Goal: Task Accomplishment & Management: Manage account settings

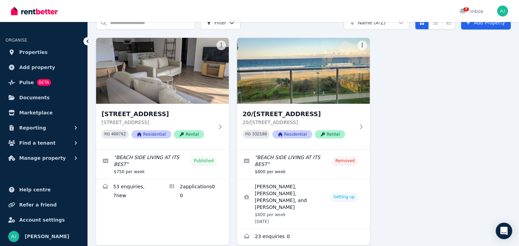
scroll to position [53, 0]
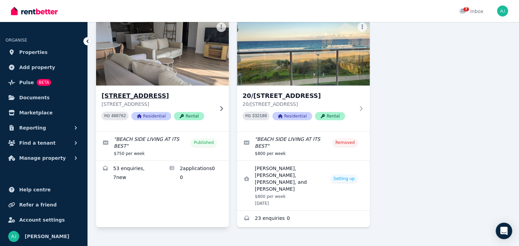
click at [147, 96] on h3 "11/373 Golden Four Dr, Tugun" at bounding box center [158, 96] width 112 height 10
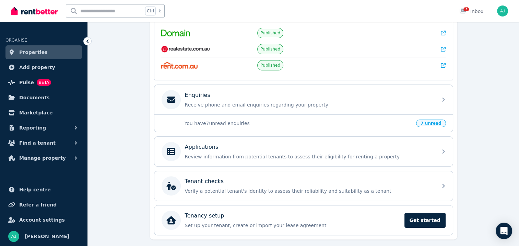
scroll to position [177, 0]
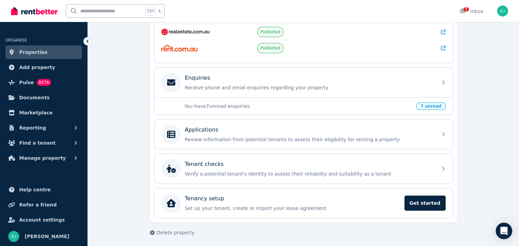
click at [430, 104] on span "7 unread" at bounding box center [431, 106] width 30 height 8
click at [463, 12] on icon at bounding box center [463, 11] width 6 height 5
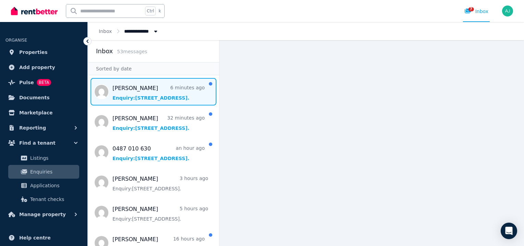
click at [184, 93] on span "Message list" at bounding box center [153, 91] width 131 height 27
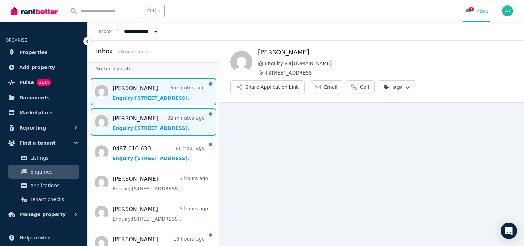
click at [177, 121] on span "Message list" at bounding box center [153, 121] width 131 height 27
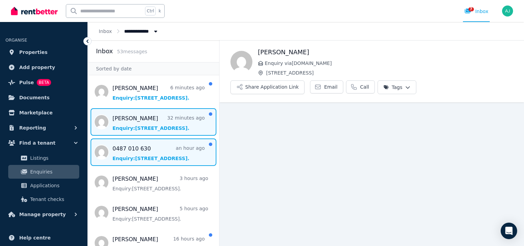
click at [168, 153] on span "Message list" at bounding box center [153, 151] width 131 height 27
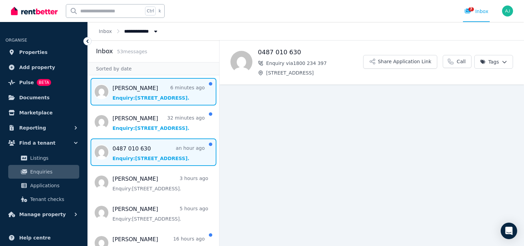
click at [162, 92] on span "Message list" at bounding box center [153, 91] width 131 height 27
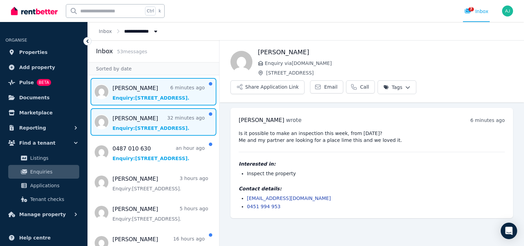
click at [158, 123] on span "Message list" at bounding box center [153, 121] width 131 height 27
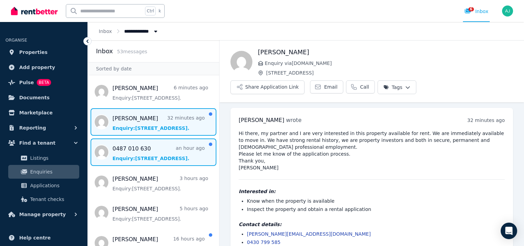
click at [156, 152] on span "Message list" at bounding box center [153, 151] width 131 height 27
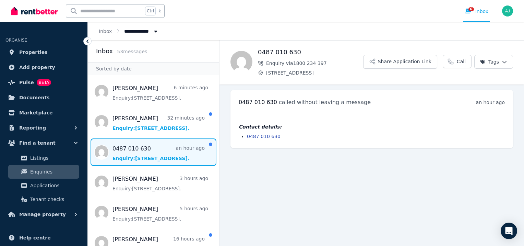
click at [156, 152] on span "Message list" at bounding box center [153, 151] width 131 height 27
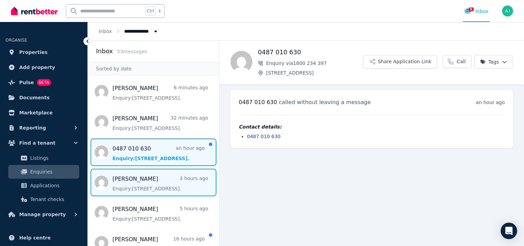
click at [150, 183] on span "Message list" at bounding box center [153, 182] width 131 height 27
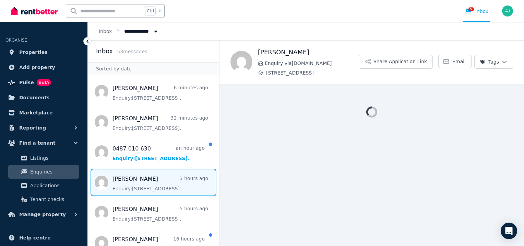
click at [150, 183] on span "Message list" at bounding box center [153, 182] width 131 height 27
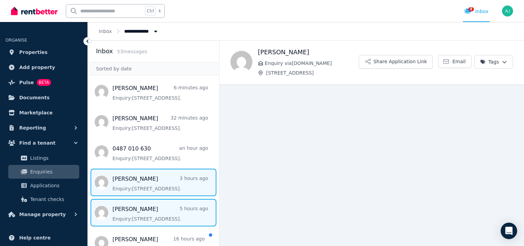
click at [151, 213] on span "Message list" at bounding box center [153, 212] width 131 height 27
click at [150, 213] on span "Message list" at bounding box center [153, 212] width 131 height 27
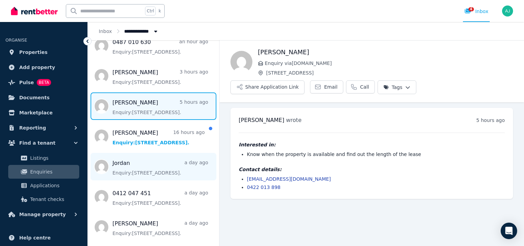
scroll to position [110, 0]
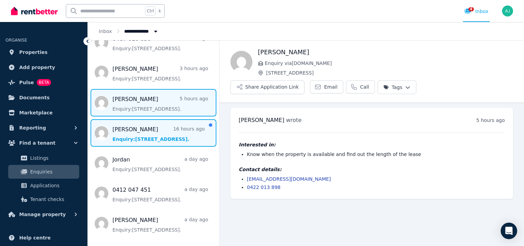
click at [118, 132] on span "Message list" at bounding box center [153, 132] width 131 height 27
click at [117, 132] on span "Message list" at bounding box center [153, 132] width 131 height 27
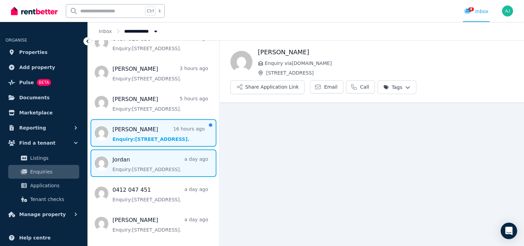
click at [124, 169] on span "Message list" at bounding box center [153, 162] width 131 height 27
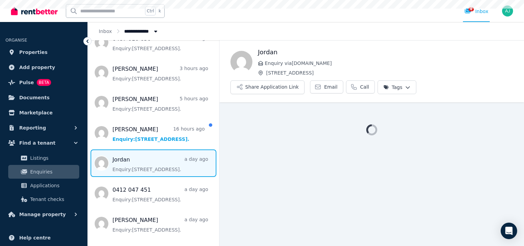
click at [124, 169] on span "Message list" at bounding box center [153, 162] width 131 height 27
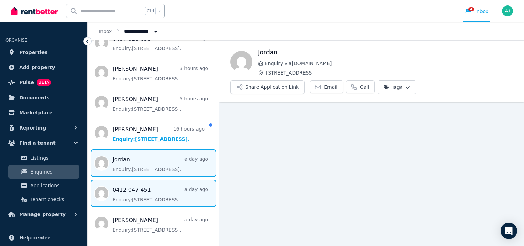
click at [133, 196] on span "Message list" at bounding box center [153, 193] width 131 height 27
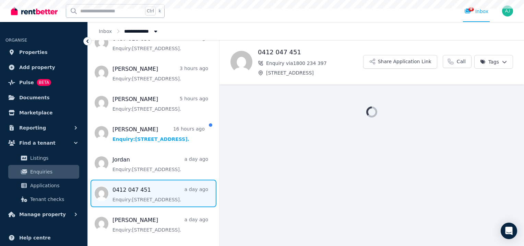
click at [132, 196] on span "Message list" at bounding box center [153, 193] width 131 height 27
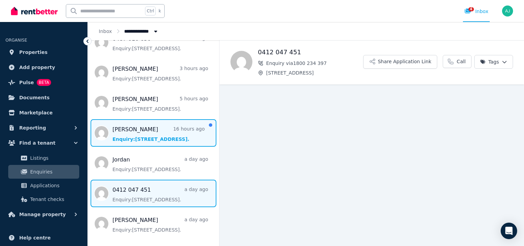
click at [129, 132] on span "Message list" at bounding box center [153, 132] width 131 height 27
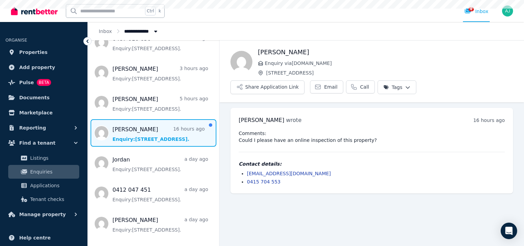
click at [129, 132] on span "Message list" at bounding box center [153, 132] width 131 height 27
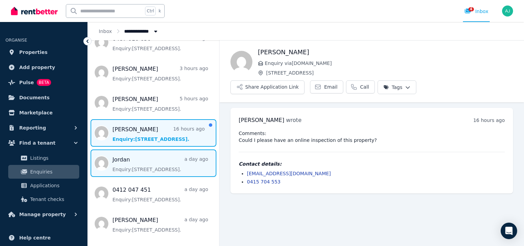
click at [126, 169] on span "Message list" at bounding box center [153, 162] width 131 height 27
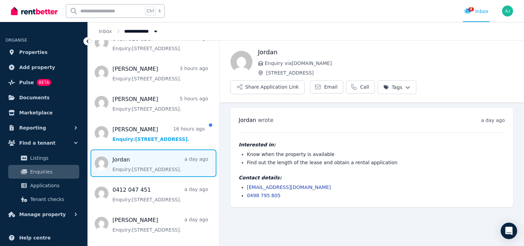
click at [126, 169] on span "Message list" at bounding box center [153, 162] width 131 height 27
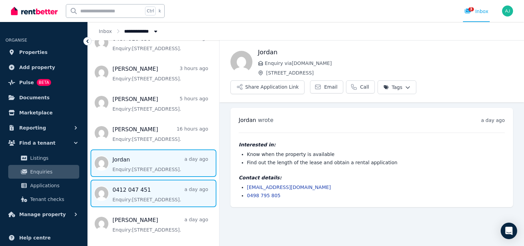
click at [123, 201] on span "Message list" at bounding box center [153, 193] width 131 height 27
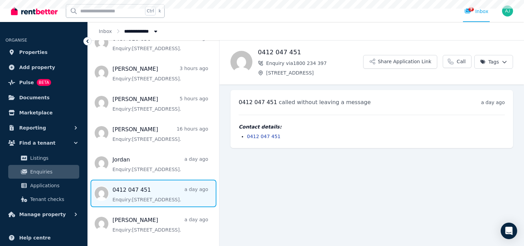
click at [123, 201] on span "Message list" at bounding box center [153, 193] width 131 height 27
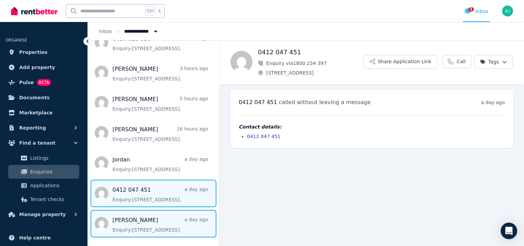
click at [127, 221] on span "Message list" at bounding box center [153, 223] width 131 height 27
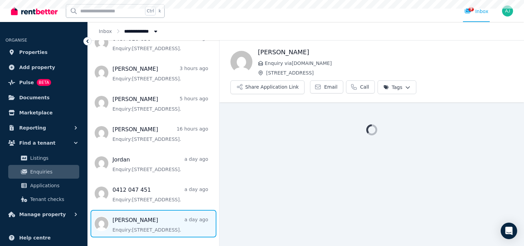
click at [127, 221] on span "Message list" at bounding box center [153, 223] width 131 height 27
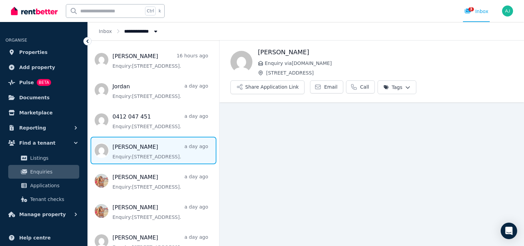
scroll to position [242, 0]
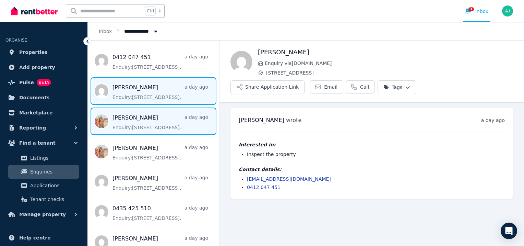
click at [134, 127] on span "Message list" at bounding box center [153, 120] width 131 height 27
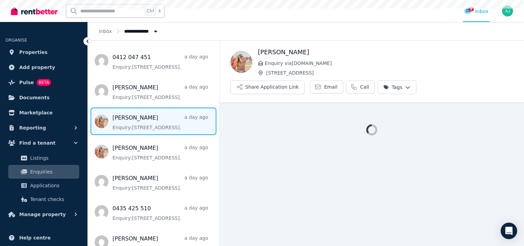
click at [134, 127] on span "Message list" at bounding box center [153, 120] width 131 height 27
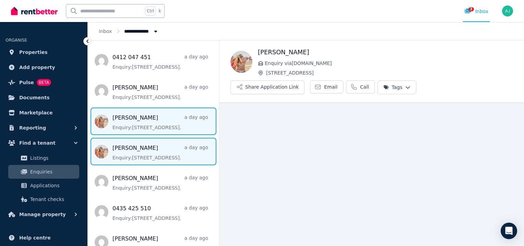
click at [134, 151] on span "Message list" at bounding box center [153, 151] width 131 height 27
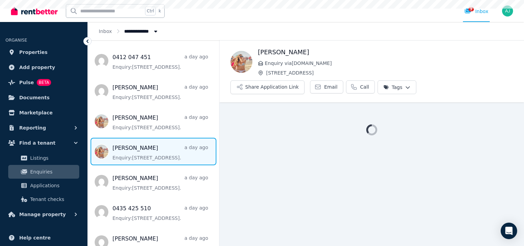
click at [134, 151] on span "Message list" at bounding box center [153, 151] width 131 height 27
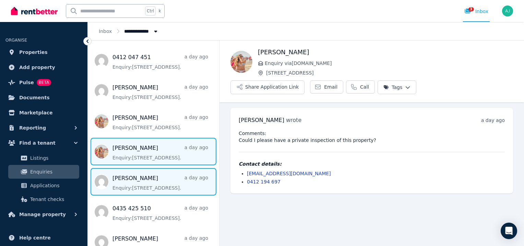
click at [134, 181] on span "Message list" at bounding box center [153, 181] width 131 height 27
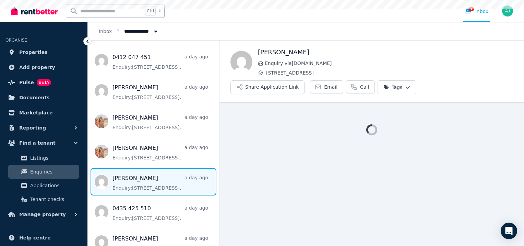
click at [134, 181] on span "Message list" at bounding box center [153, 181] width 131 height 27
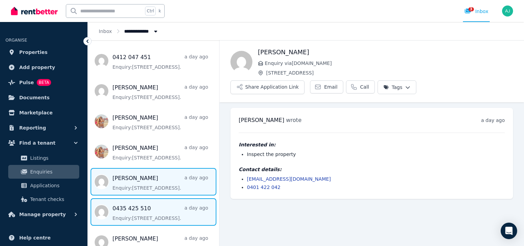
click at [140, 211] on span "Message list" at bounding box center [153, 211] width 131 height 27
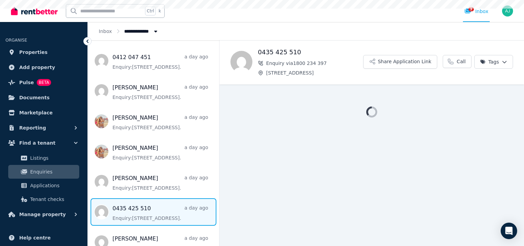
click at [139, 211] on span "Message list" at bounding box center [153, 211] width 131 height 27
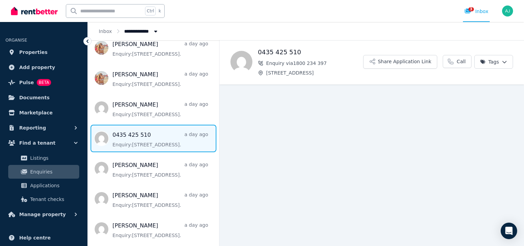
scroll to position [334, 0]
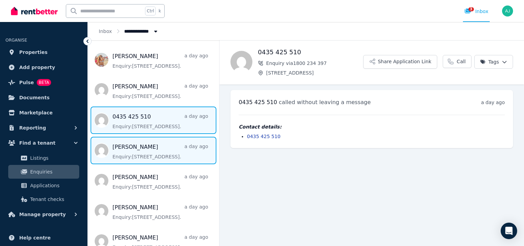
click at [144, 152] on span "Message list" at bounding box center [153, 150] width 131 height 27
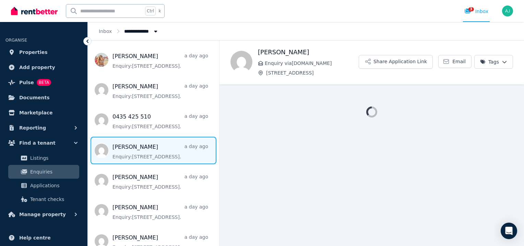
click at [144, 152] on span "Message list" at bounding box center [153, 150] width 131 height 27
click at [470, 12] on icon at bounding box center [468, 11] width 6 height 5
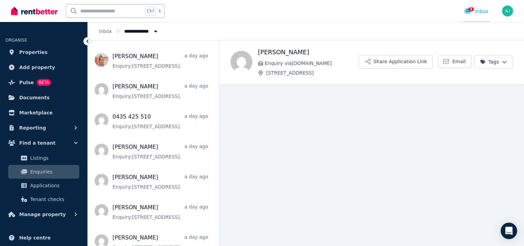
click at [470, 9] on span "3" at bounding box center [471, 9] width 5 height 4
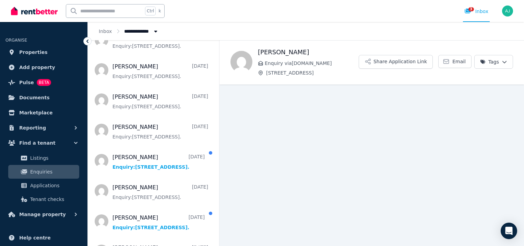
scroll to position [674, 0]
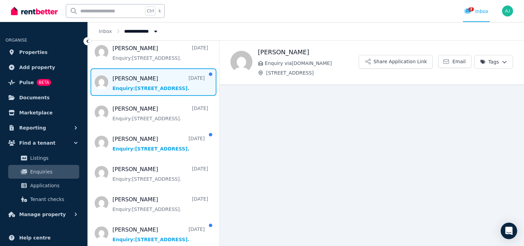
click at [140, 88] on span "Message list" at bounding box center [153, 81] width 131 height 27
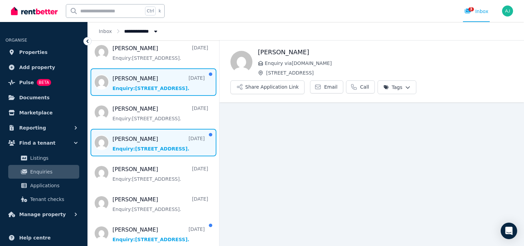
click at [134, 148] on span "Message list" at bounding box center [153, 142] width 131 height 27
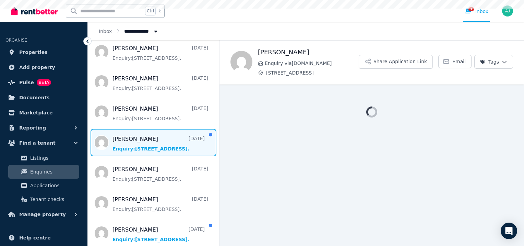
click at [133, 147] on span "Message list" at bounding box center [153, 142] width 131 height 27
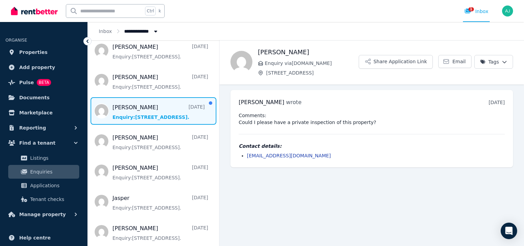
click at [137, 113] on span "Message list" at bounding box center [153, 110] width 131 height 27
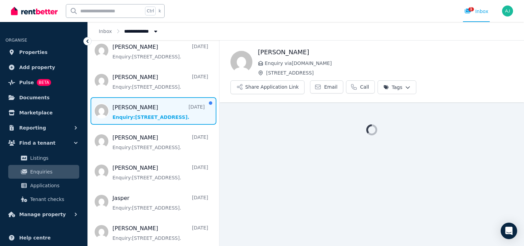
click at [137, 113] on span "Message list" at bounding box center [153, 110] width 131 height 27
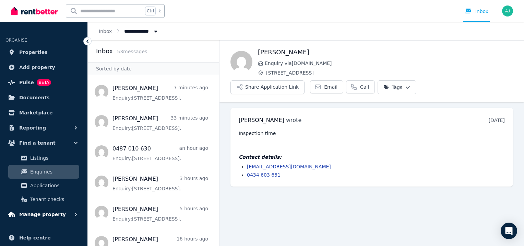
click at [35, 213] on span "Manage property" at bounding box center [42, 214] width 47 height 8
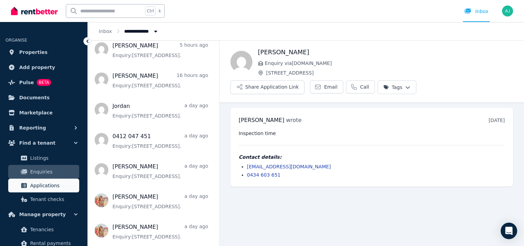
click at [37, 185] on span "Applications" at bounding box center [53, 185] width 46 height 8
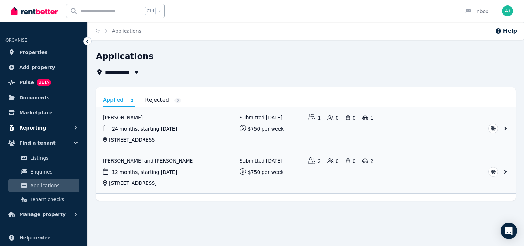
click at [35, 128] on span "Reporting" at bounding box center [32, 128] width 27 height 8
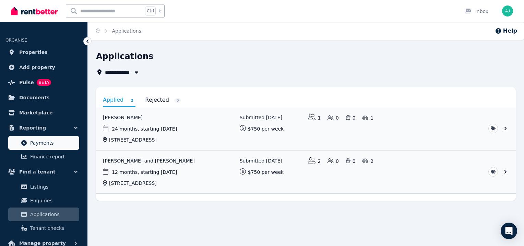
click at [36, 144] on span "Payments" at bounding box center [53, 143] width 46 height 8
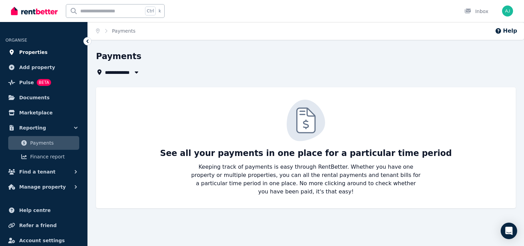
click at [23, 52] on span "Properties" at bounding box center [33, 52] width 28 height 8
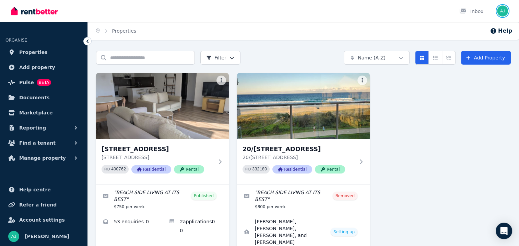
click at [502, 8] on img "button" at bounding box center [502, 10] width 11 height 11
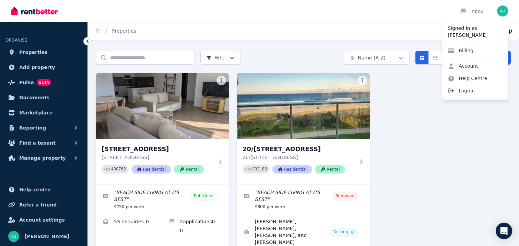
click at [465, 91] on span "Logout" at bounding box center [475, 90] width 66 height 12
